Goal: Information Seeking & Learning: Learn about a topic

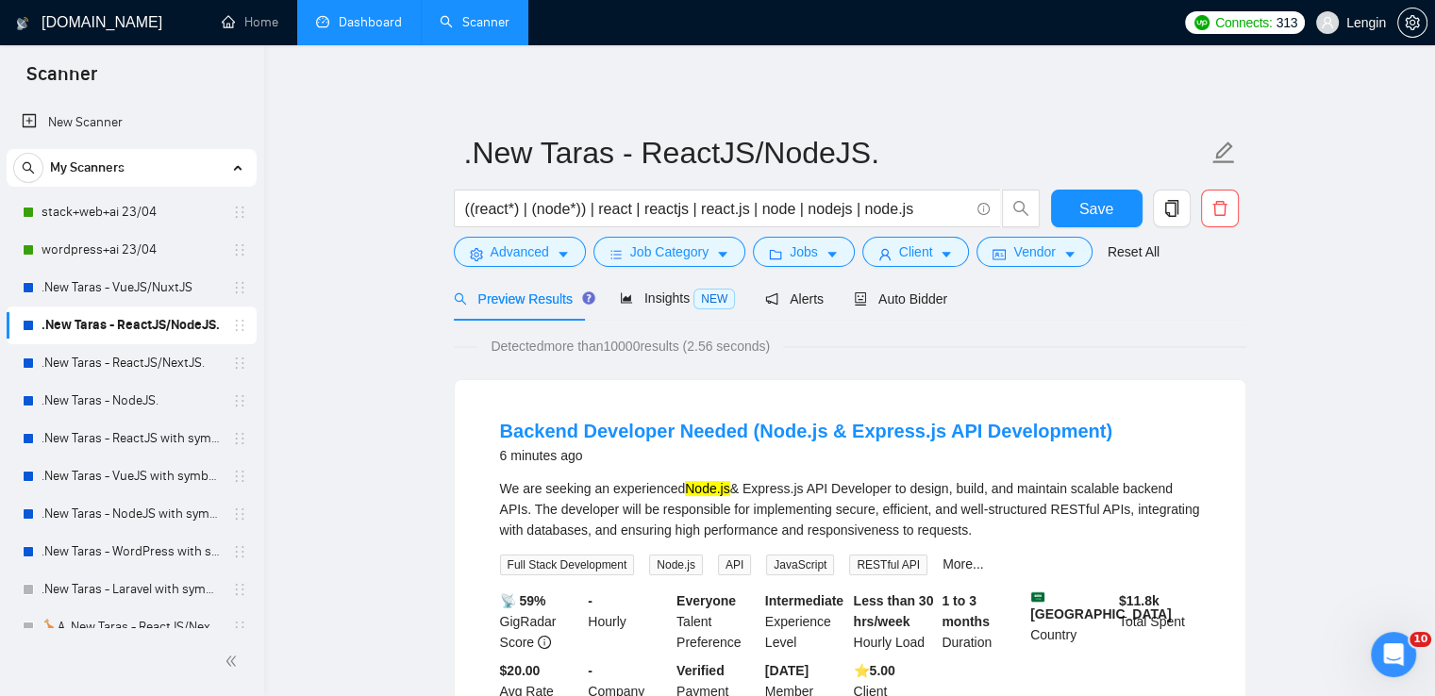
click at [377, 25] on link "Dashboard" at bounding box center [359, 22] width 86 height 16
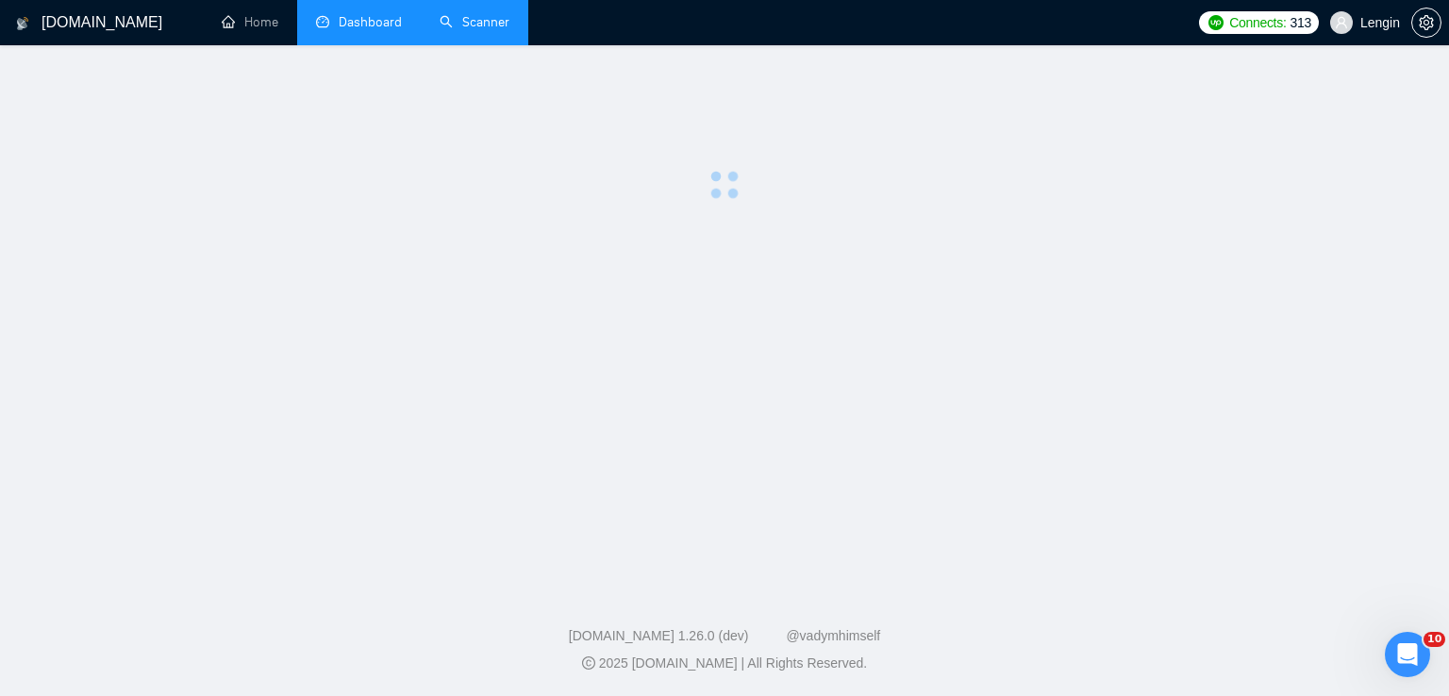
click at [486, 21] on link "Scanner" at bounding box center [475, 22] width 70 height 16
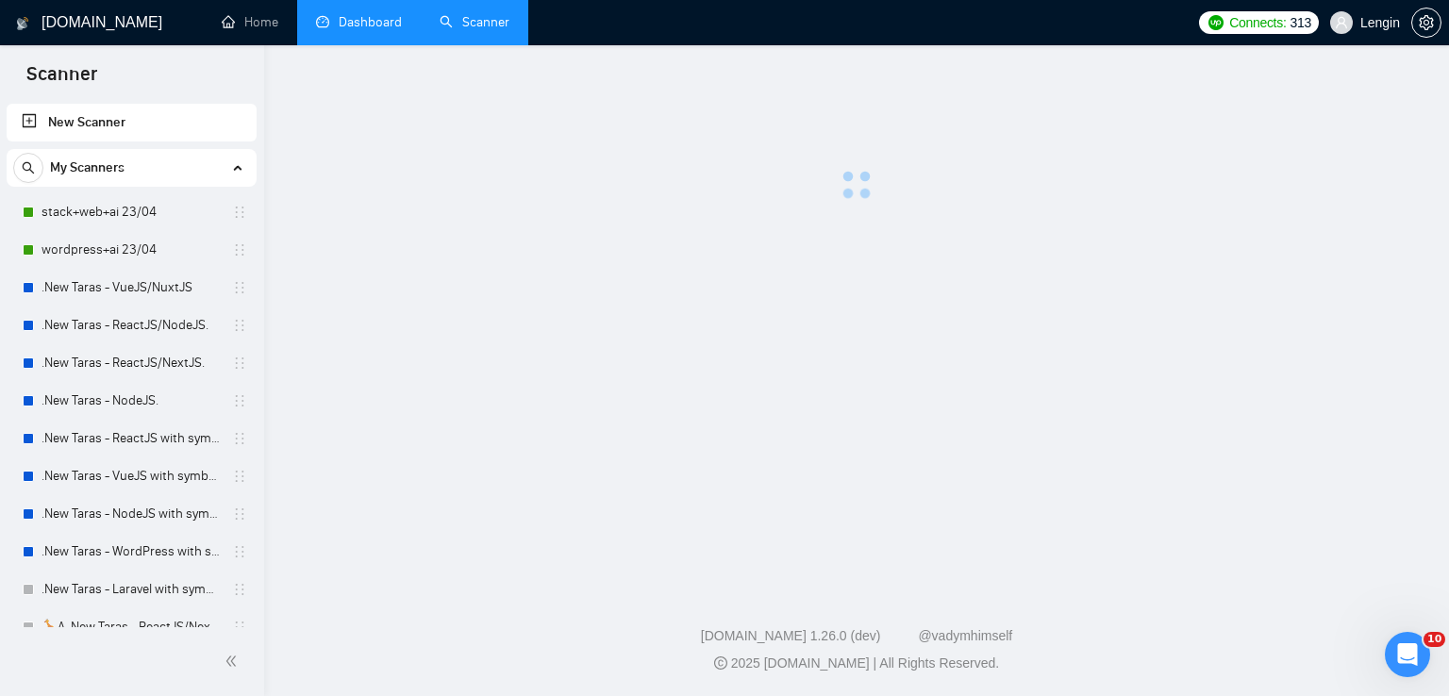
click at [380, 15] on link "Dashboard" at bounding box center [359, 22] width 86 height 16
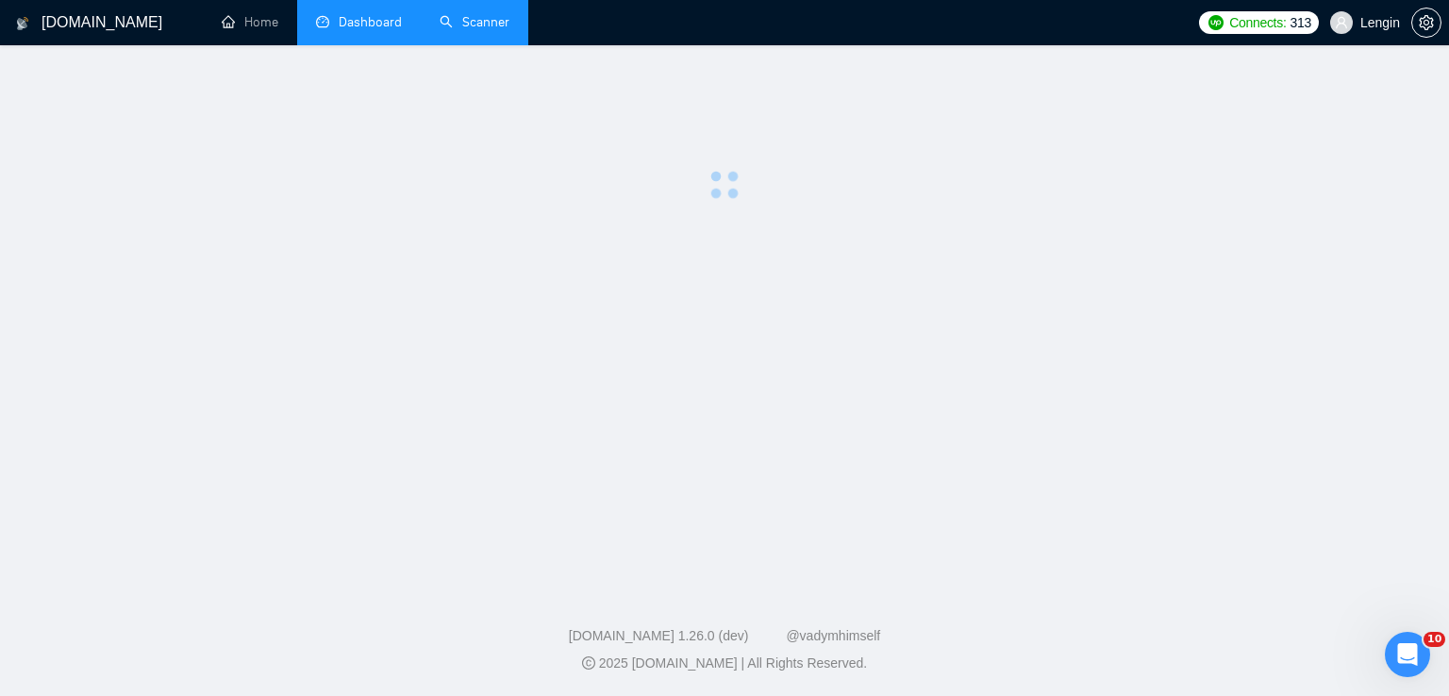
click at [458, 30] on link "Scanner" at bounding box center [475, 22] width 70 height 16
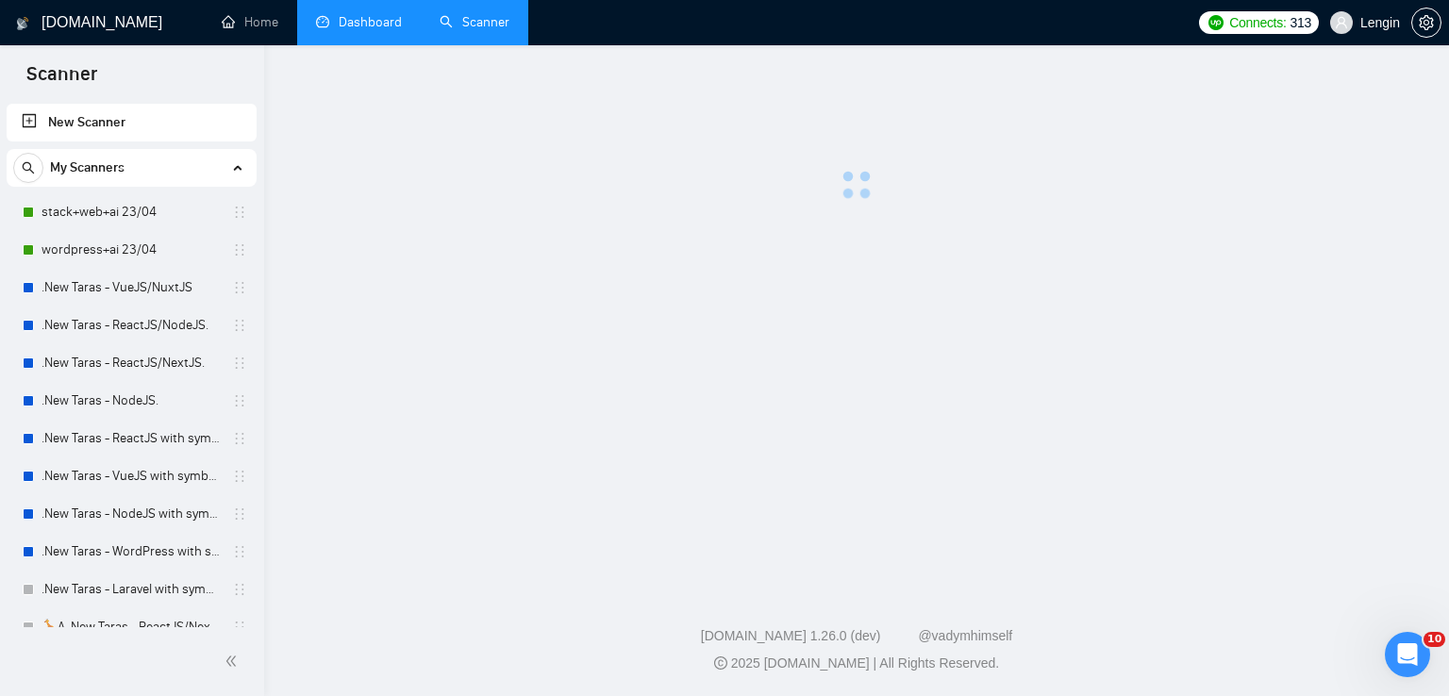
click at [367, 30] on link "Dashboard" at bounding box center [359, 22] width 86 height 16
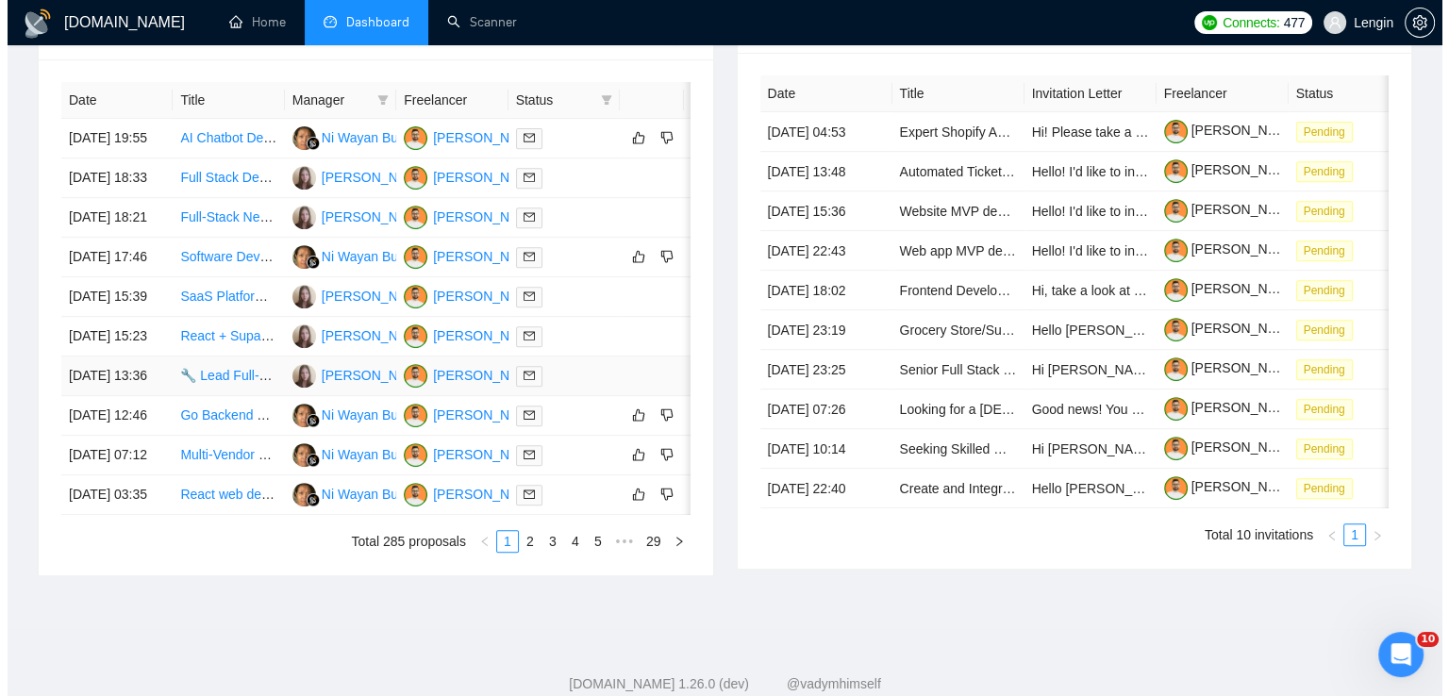
scroll to position [754, 0]
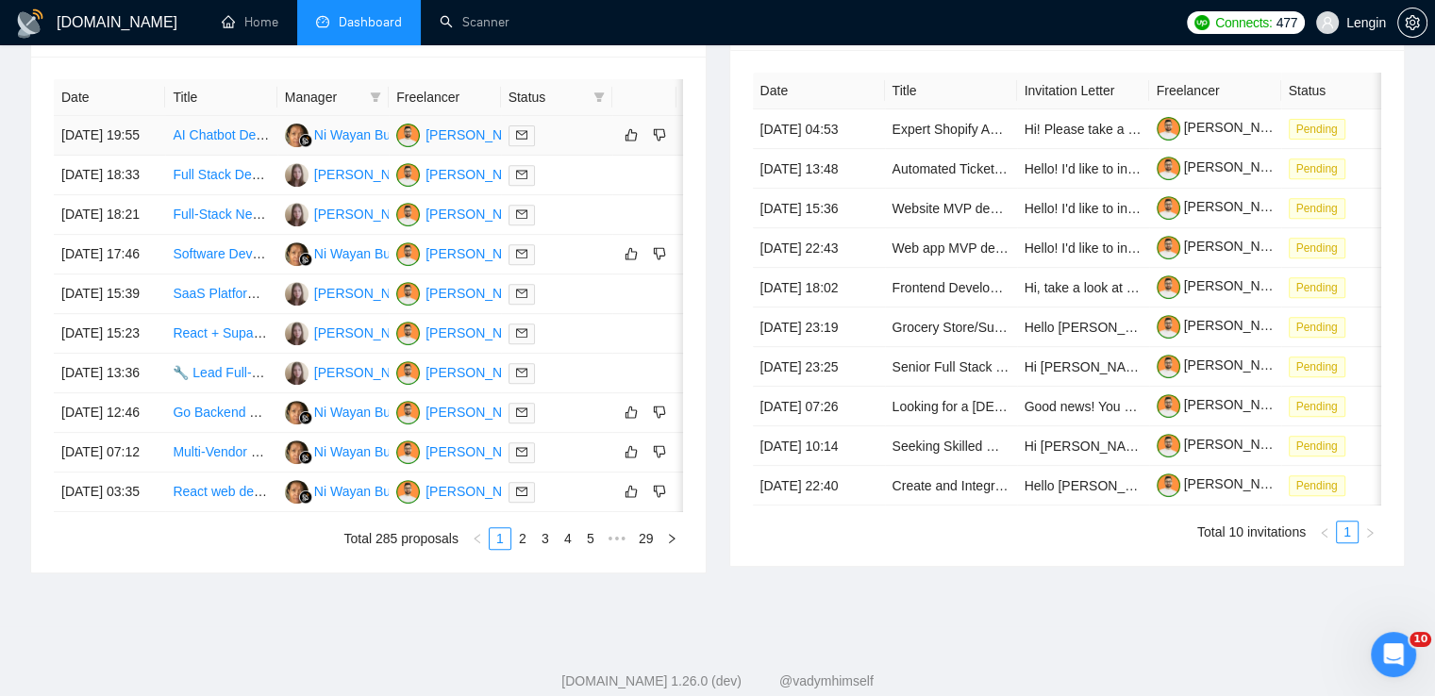
click at [234, 156] on td "AI Chatbot Developer Needed to Help Automate Support Chat" at bounding box center [220, 136] width 111 height 40
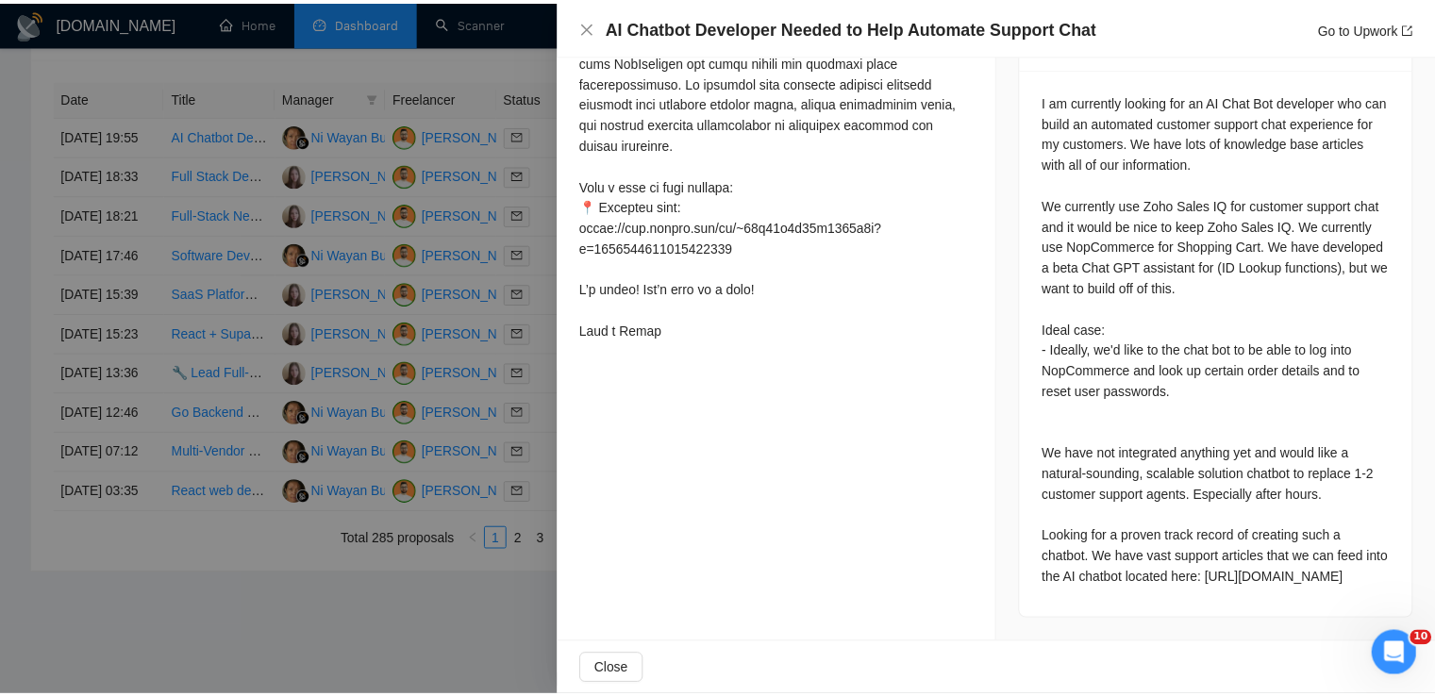
scroll to position [415, 0]
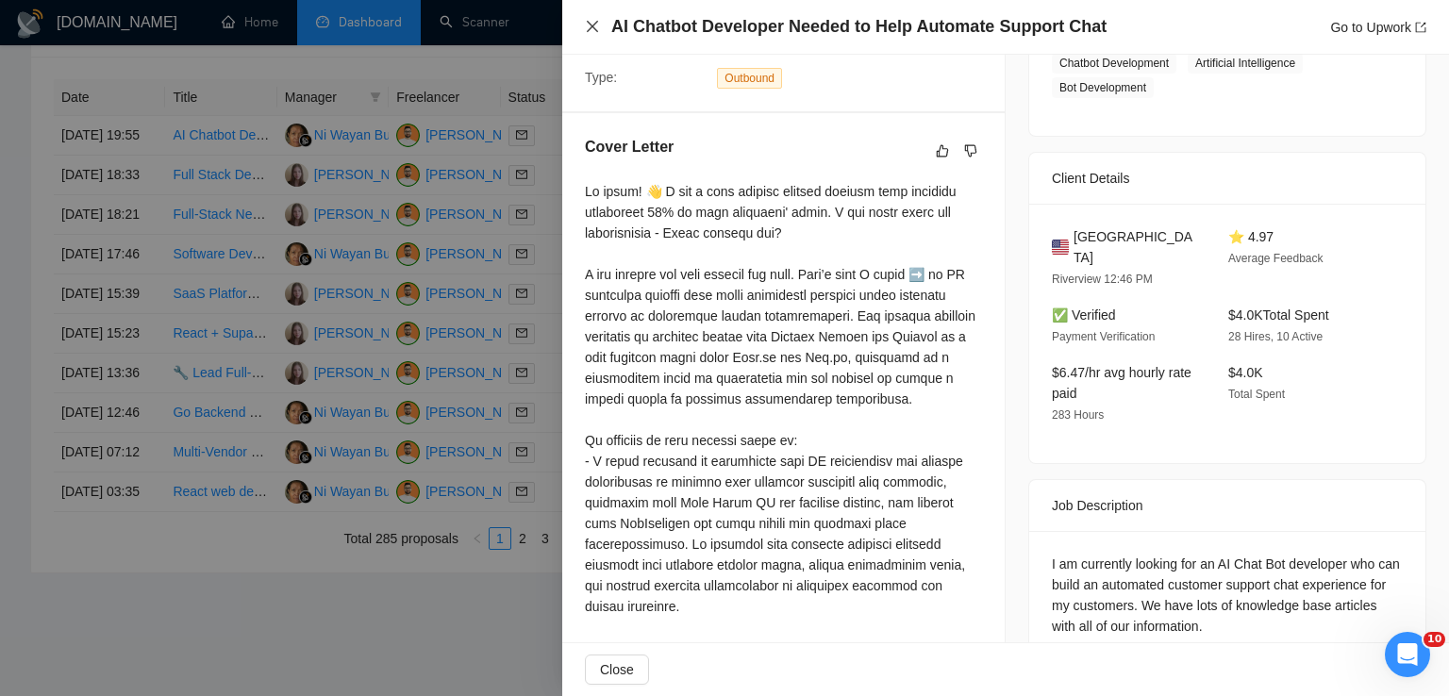
click at [589, 34] on icon "close" at bounding box center [592, 26] width 15 height 15
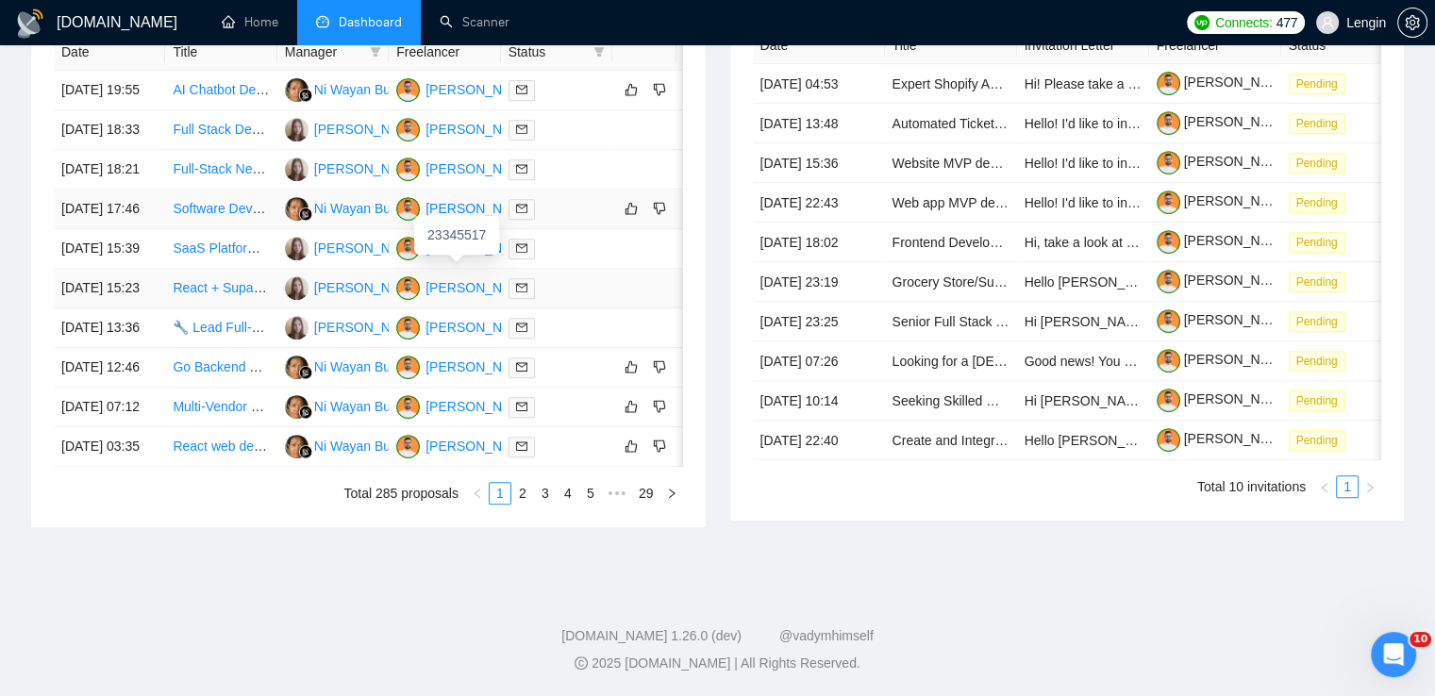
scroll to position [874, 0]
click at [523, 504] on link "2" at bounding box center [522, 493] width 21 height 21
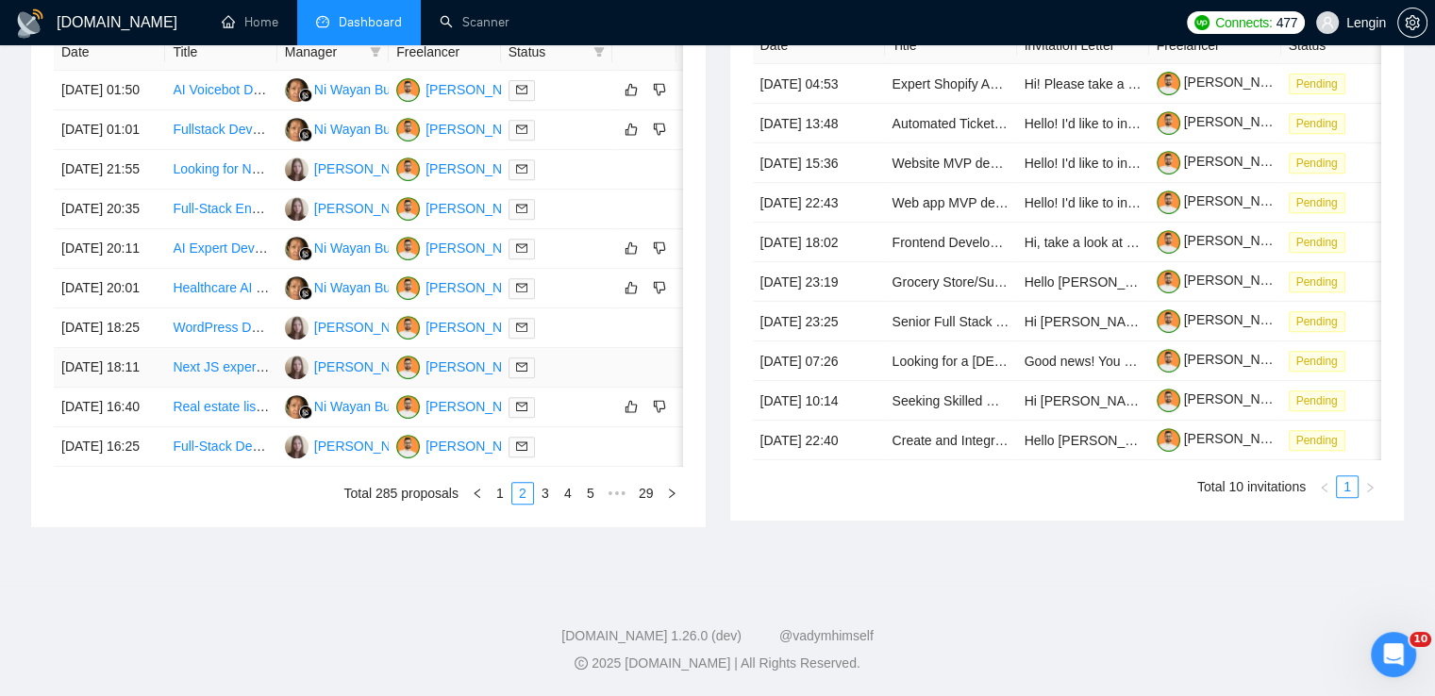
scroll to position [868, 0]
click at [551, 504] on link "3" at bounding box center [545, 493] width 21 height 21
click at [563, 504] on link "4" at bounding box center [568, 493] width 21 height 21
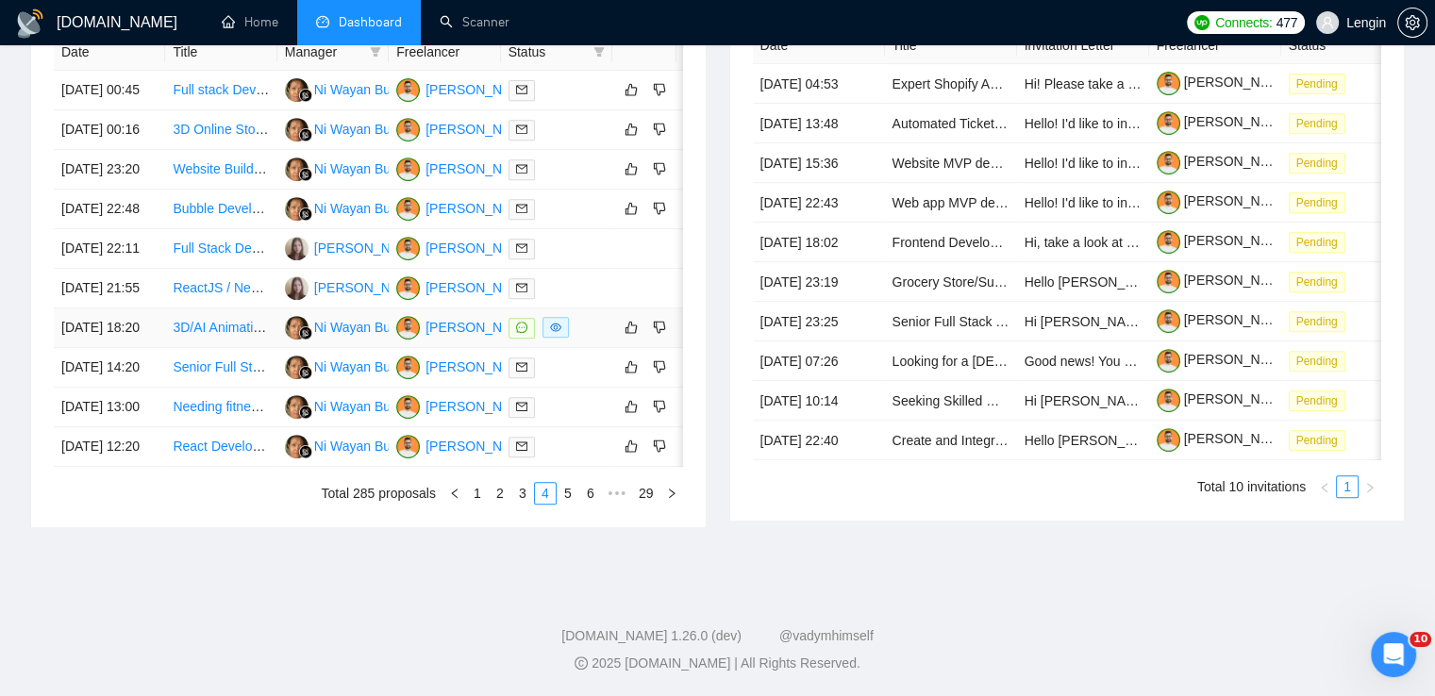
scroll to position [943, 0]
click at [472, 504] on link "1" at bounding box center [477, 493] width 21 height 21
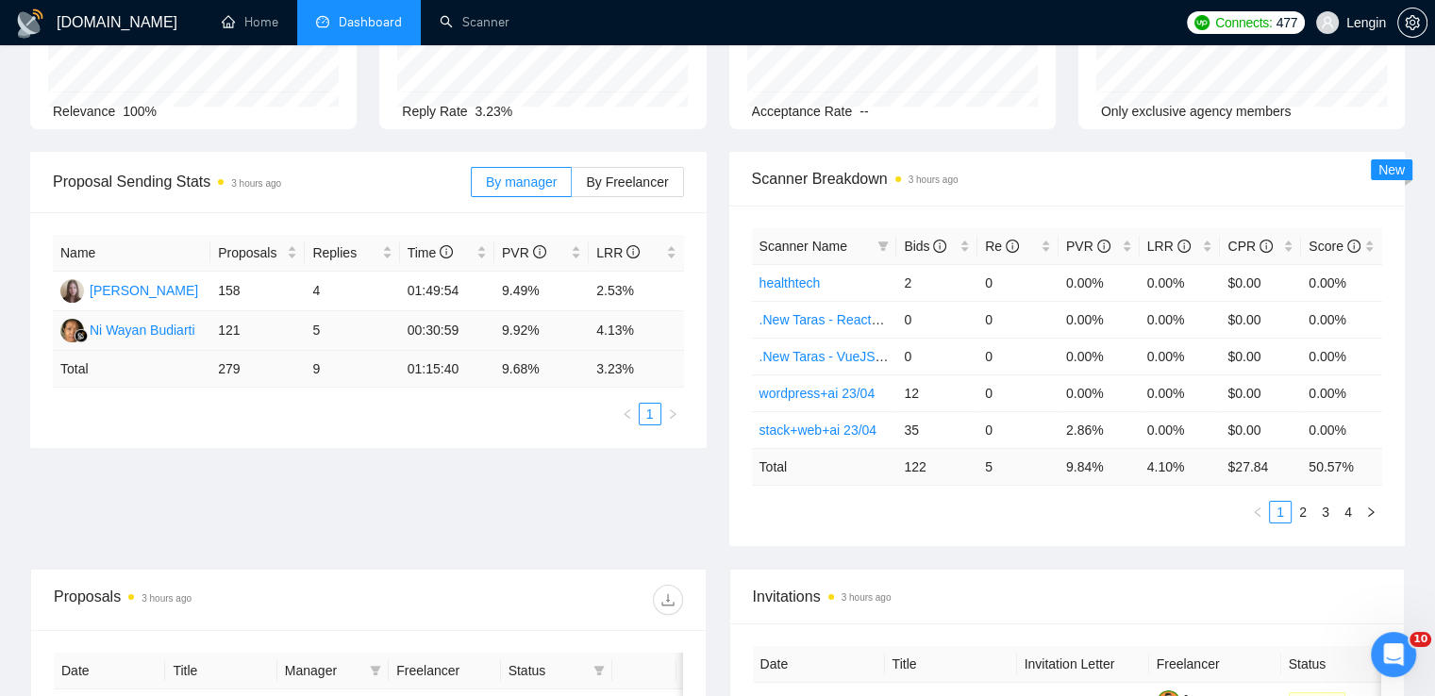
scroll to position [0, 0]
